Goal: Find specific page/section: Find specific page/section

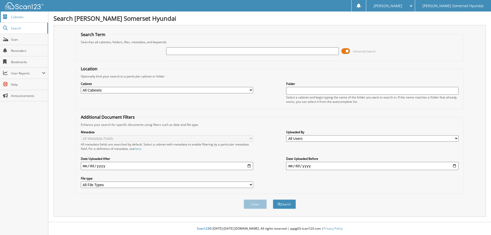
click at [15, 16] on span "Cabinets" at bounding box center [28, 17] width 35 height 4
click at [185, 68] on fieldset "Location Optionally limit your search to a particular cabinet or folder Cabinet…" at bounding box center [269, 87] width 389 height 43
click at [345, 51] on span at bounding box center [346, 51] width 9 height 8
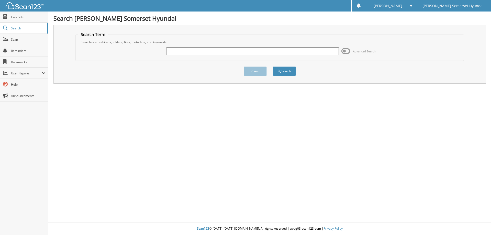
click at [192, 51] on input "text" at bounding box center [252, 51] width 172 height 8
type input "MALESHA HUGHES"
click at [273, 67] on button "Search" at bounding box center [284, 71] width 23 height 9
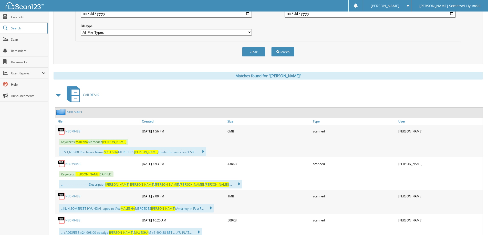
scroll to position [154, 0]
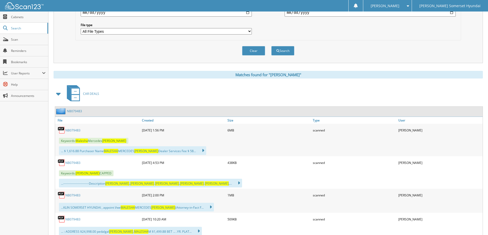
click at [75, 131] on link "NB079483" at bounding box center [72, 130] width 15 height 4
